Goal: Transaction & Acquisition: Purchase product/service

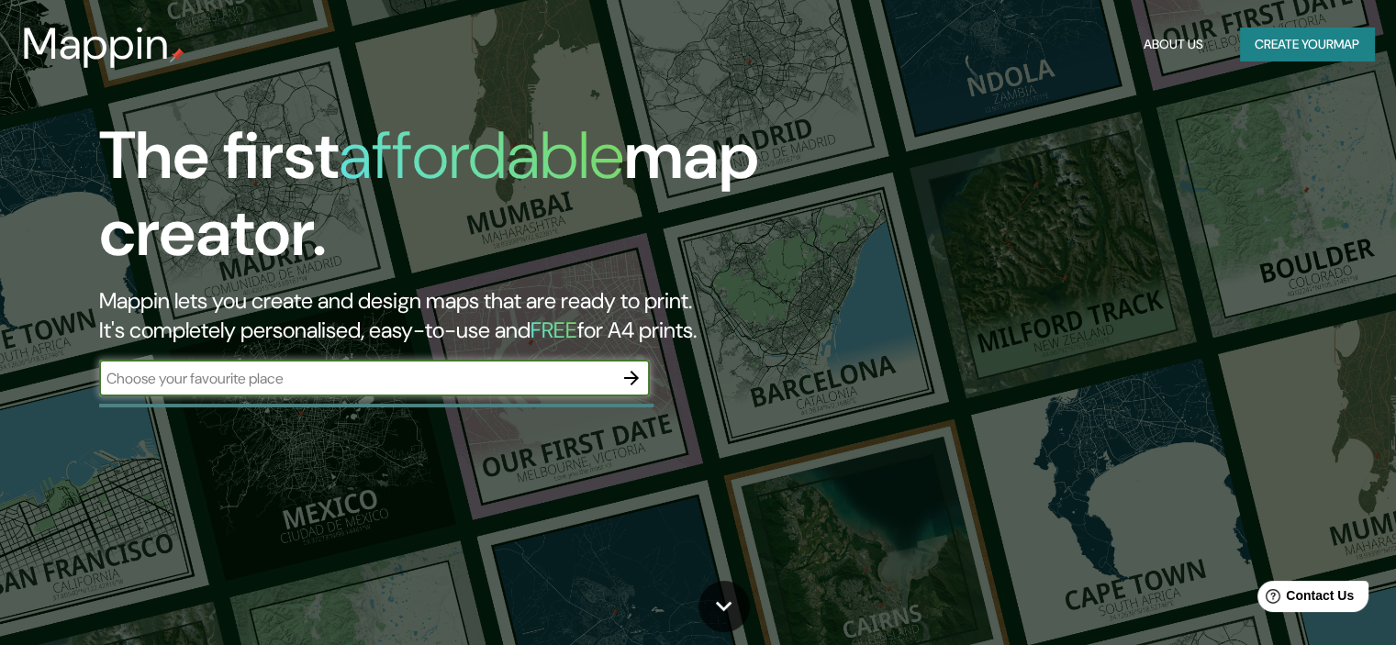
click at [244, 375] on input "text" at bounding box center [356, 378] width 514 height 21
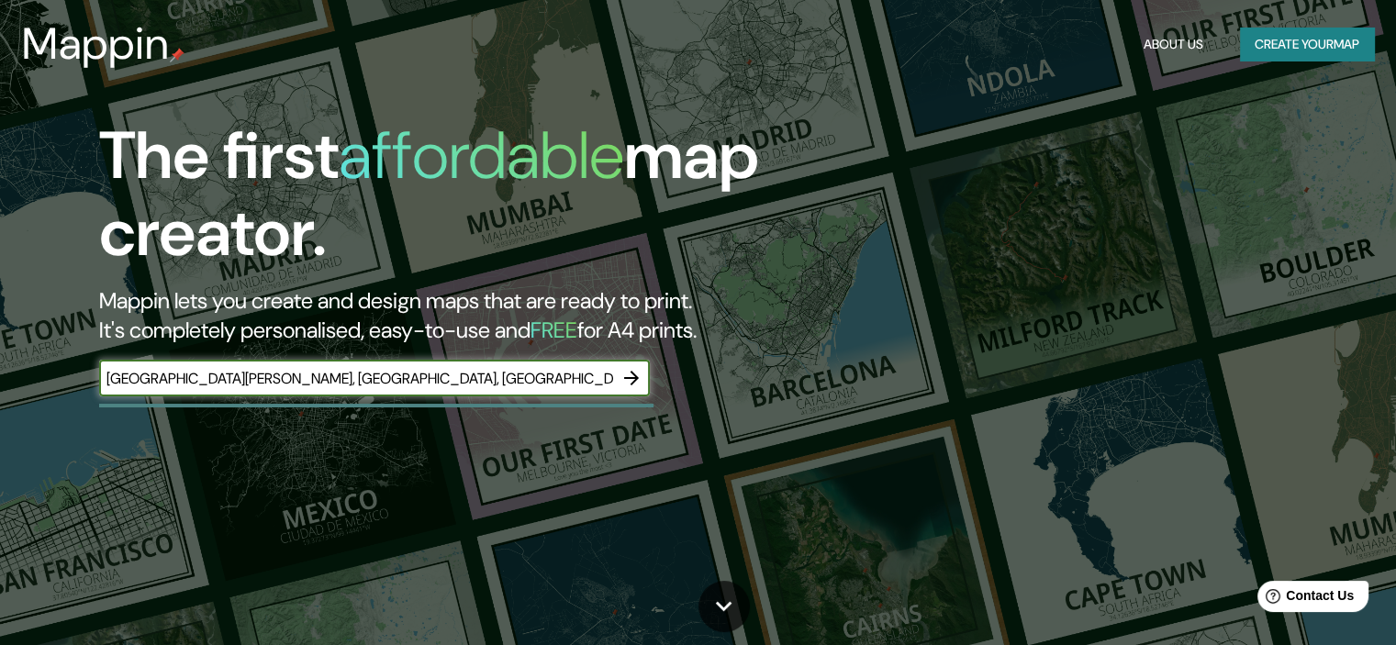
type input "[GEOGRAPHIC_DATA][PERSON_NAME], [GEOGRAPHIC_DATA], [GEOGRAPHIC_DATA]"
click at [628, 378] on icon "button" at bounding box center [631, 378] width 15 height 15
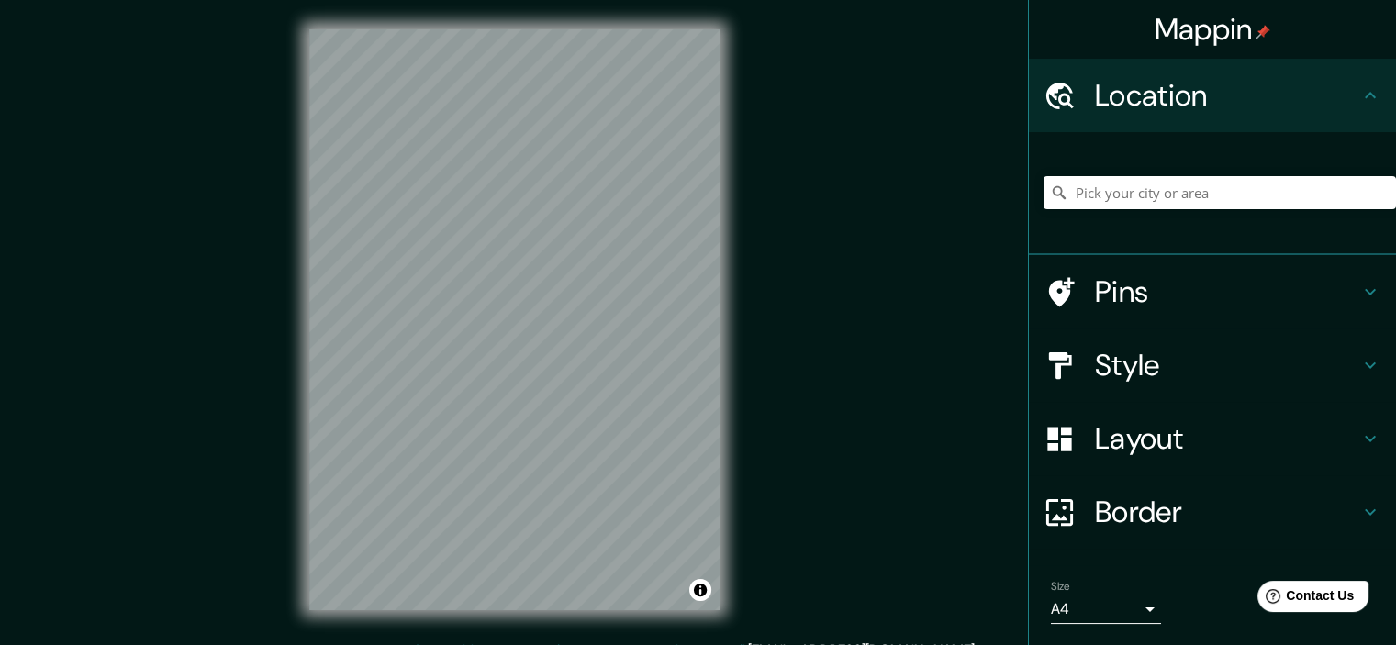
click at [1359, 281] on icon at bounding box center [1370, 292] width 22 height 22
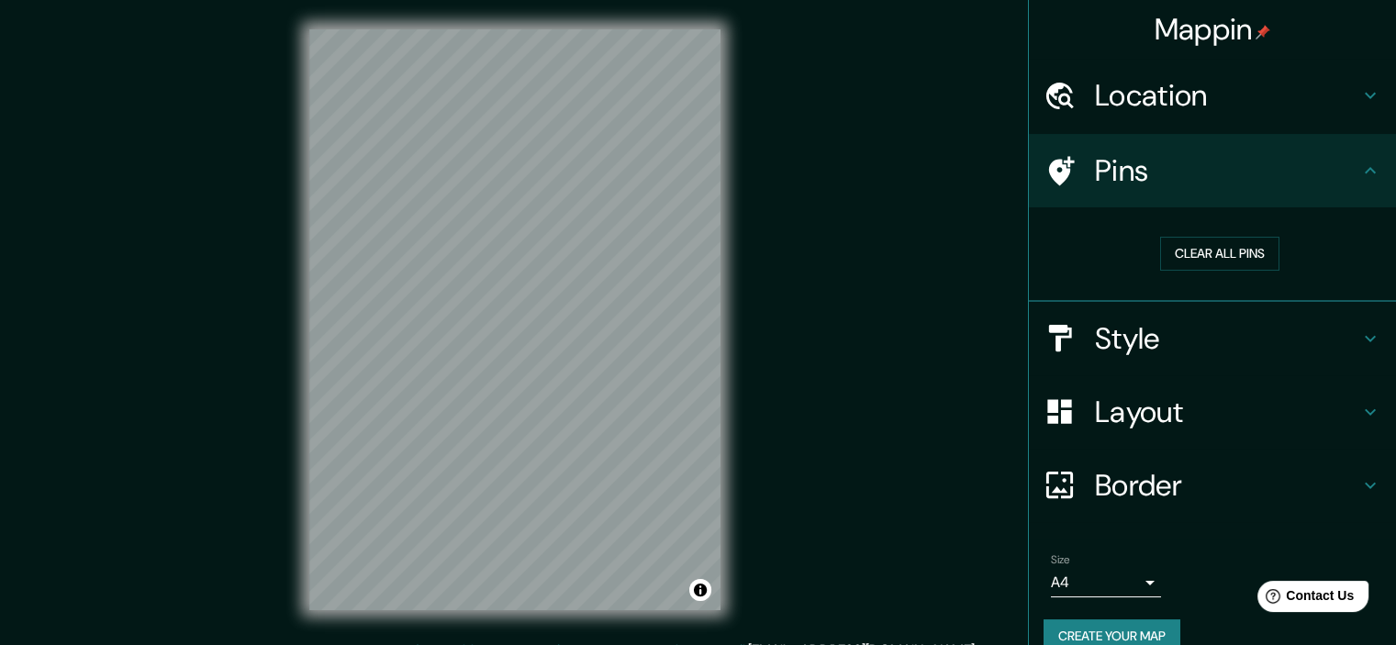
click at [1359, 333] on icon at bounding box center [1370, 339] width 22 height 22
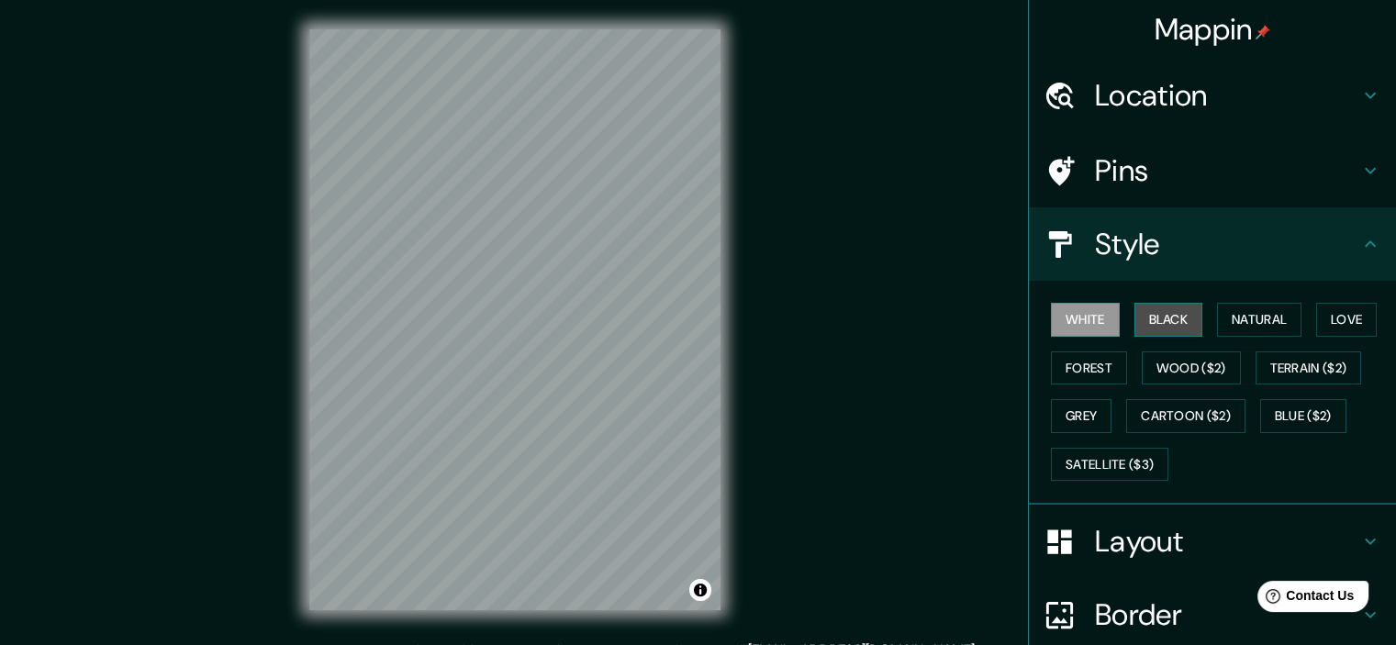
click at [1151, 322] on button "Black" at bounding box center [1169, 320] width 69 height 34
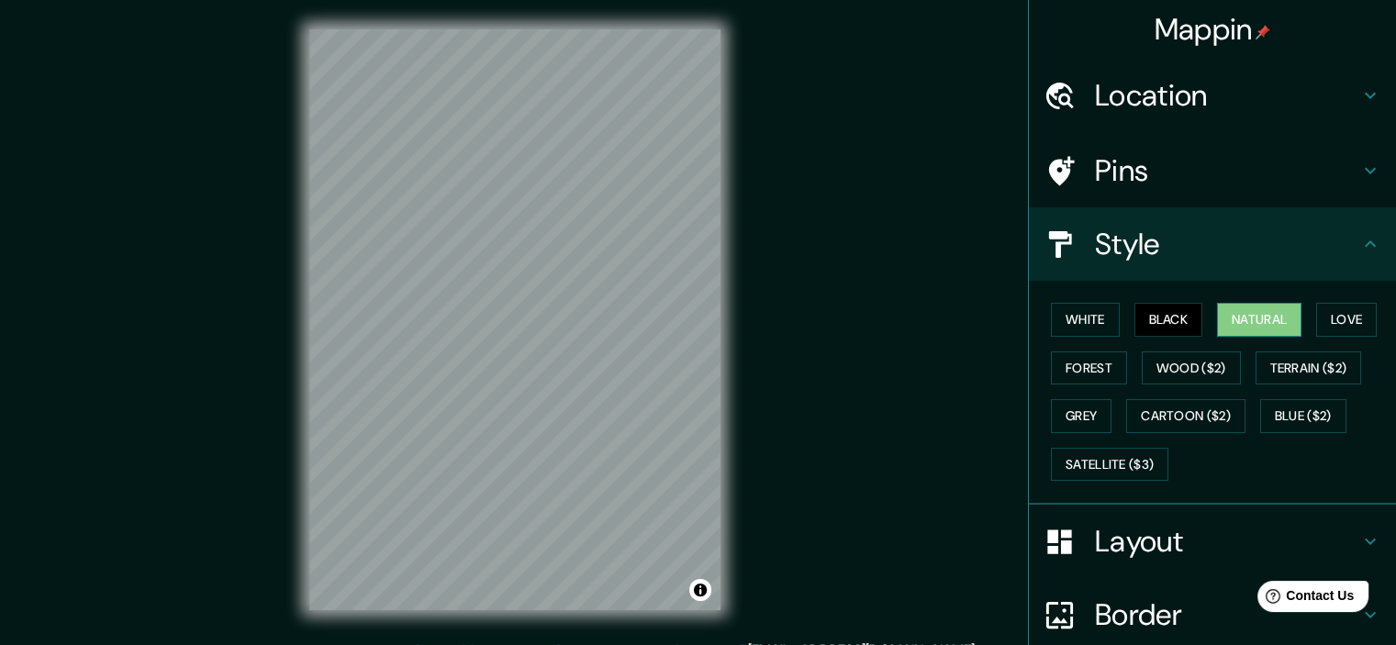
click at [1226, 324] on button "Natural" at bounding box center [1259, 320] width 84 height 34
click at [1070, 363] on button "Forest" at bounding box center [1089, 369] width 76 height 34
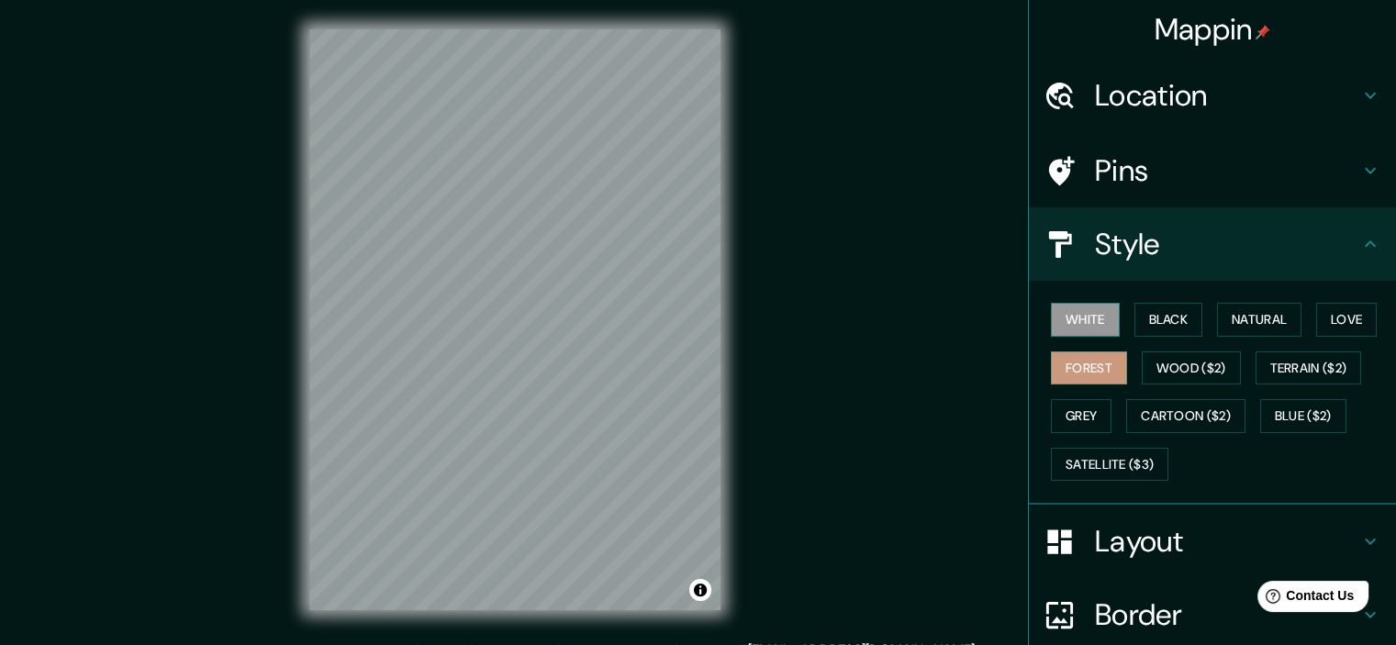
click at [1058, 311] on button "White" at bounding box center [1085, 320] width 69 height 34
click at [1180, 523] on h4 "Layout" at bounding box center [1227, 541] width 264 height 37
